Goal: Information Seeking & Learning: Learn about a topic

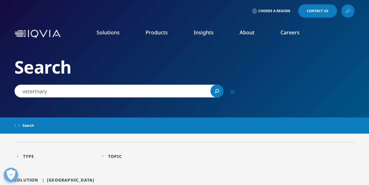
click at [310, 107] on link "Data and Information Management" at bounding box center [331, 104] width 69 height 13
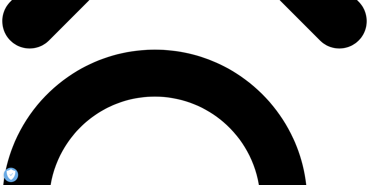
scroll to position [324, 0]
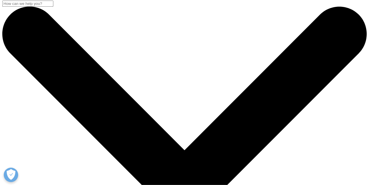
scroll to position [0, 0]
